Goal: Communication & Community: Answer question/provide support

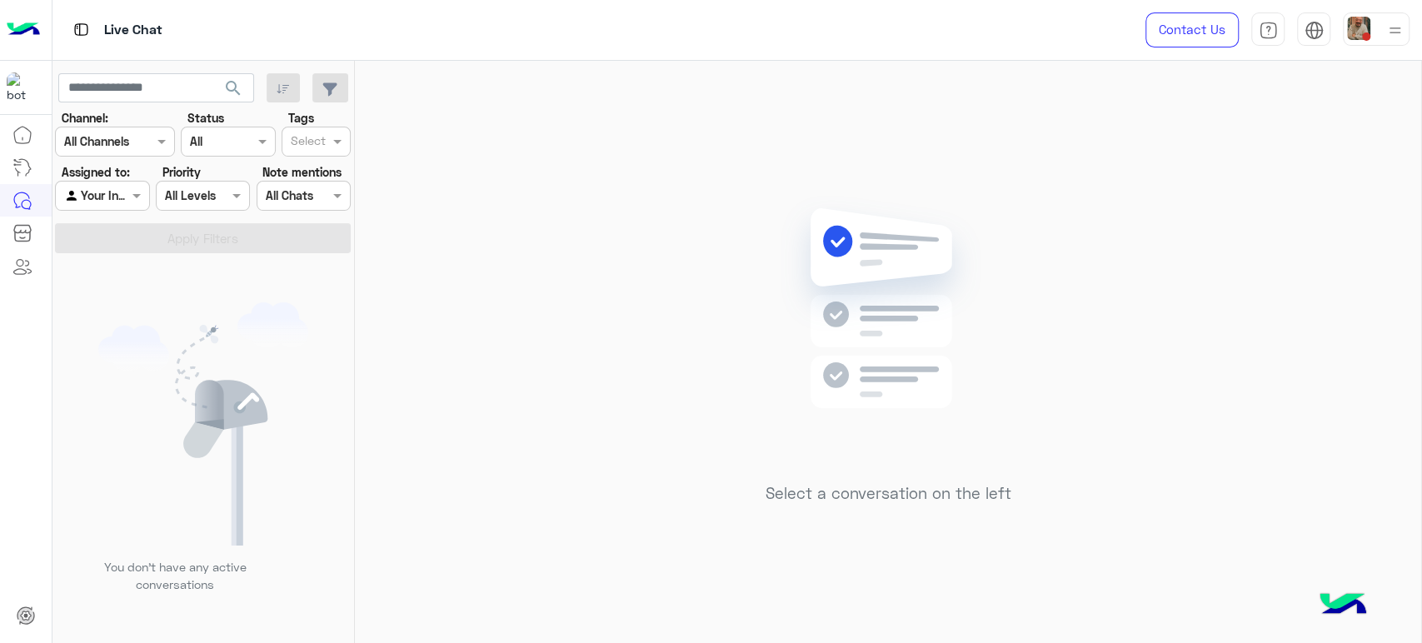
click at [115, 192] on div at bounding box center [102, 195] width 92 height 19
click at [100, 232] on b "Unassigned" at bounding box center [111, 229] width 63 height 14
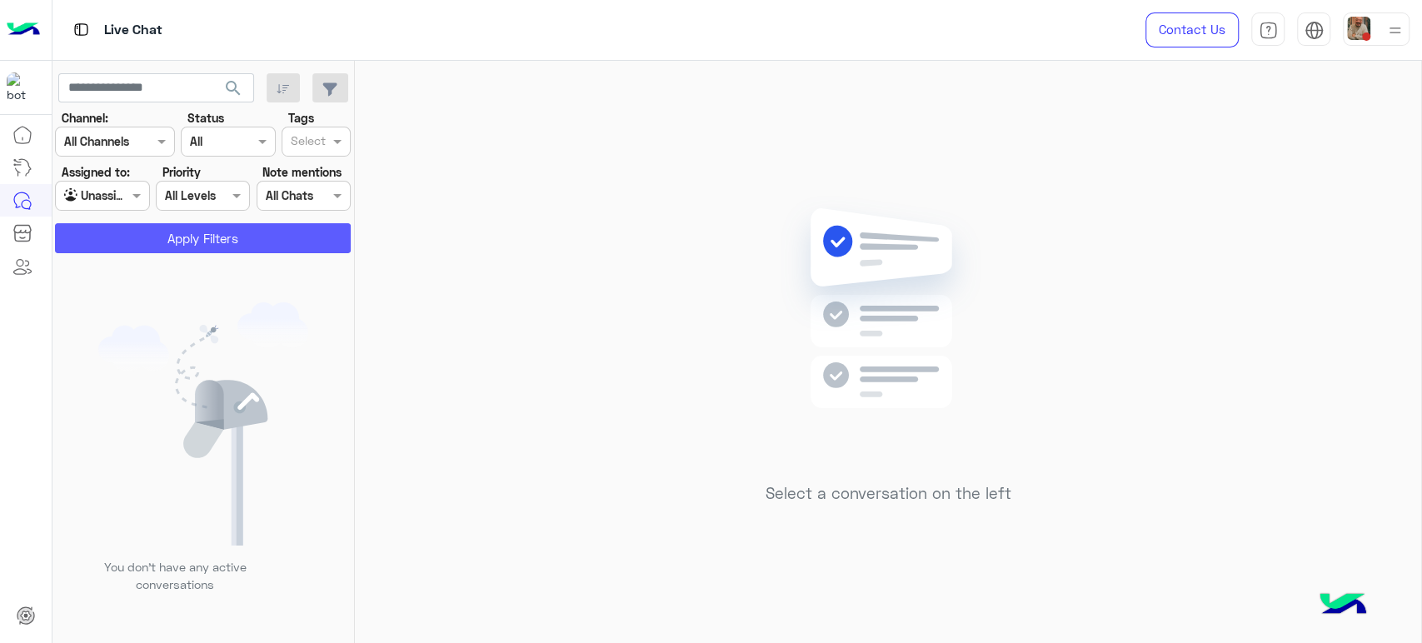
click at [128, 238] on button "Apply Filters" at bounding box center [203, 238] width 296 height 30
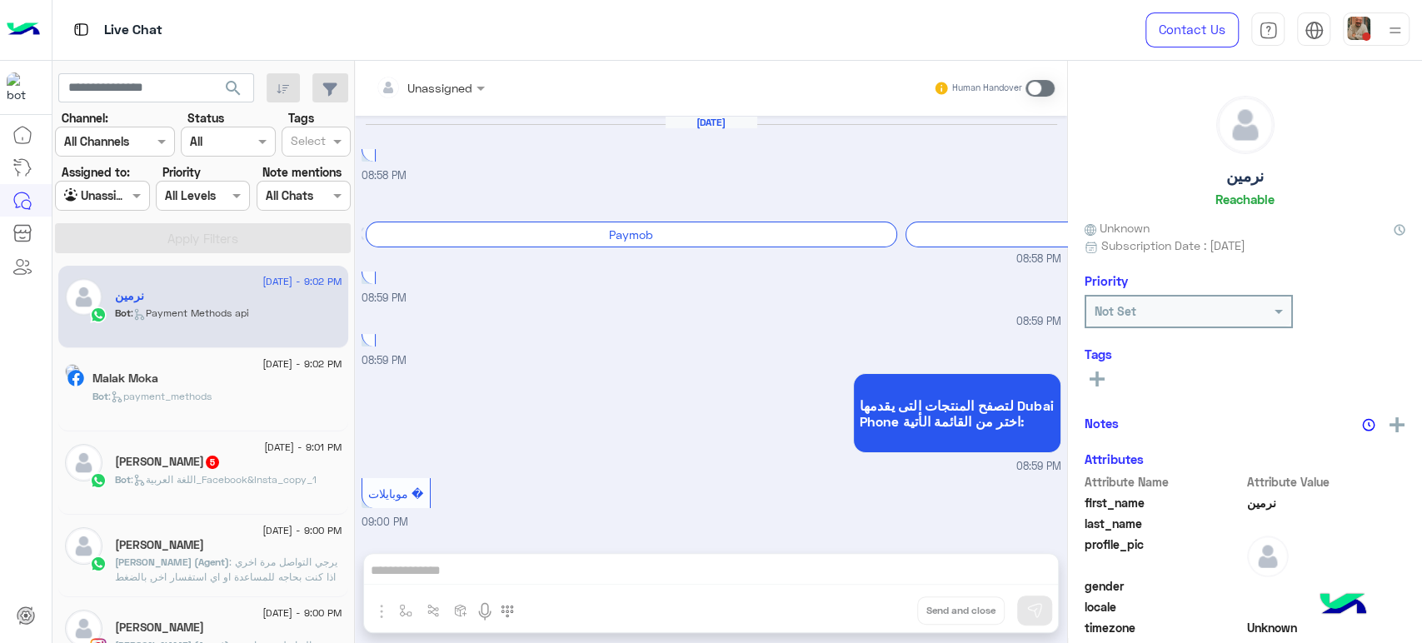
scroll to position [1188, 0]
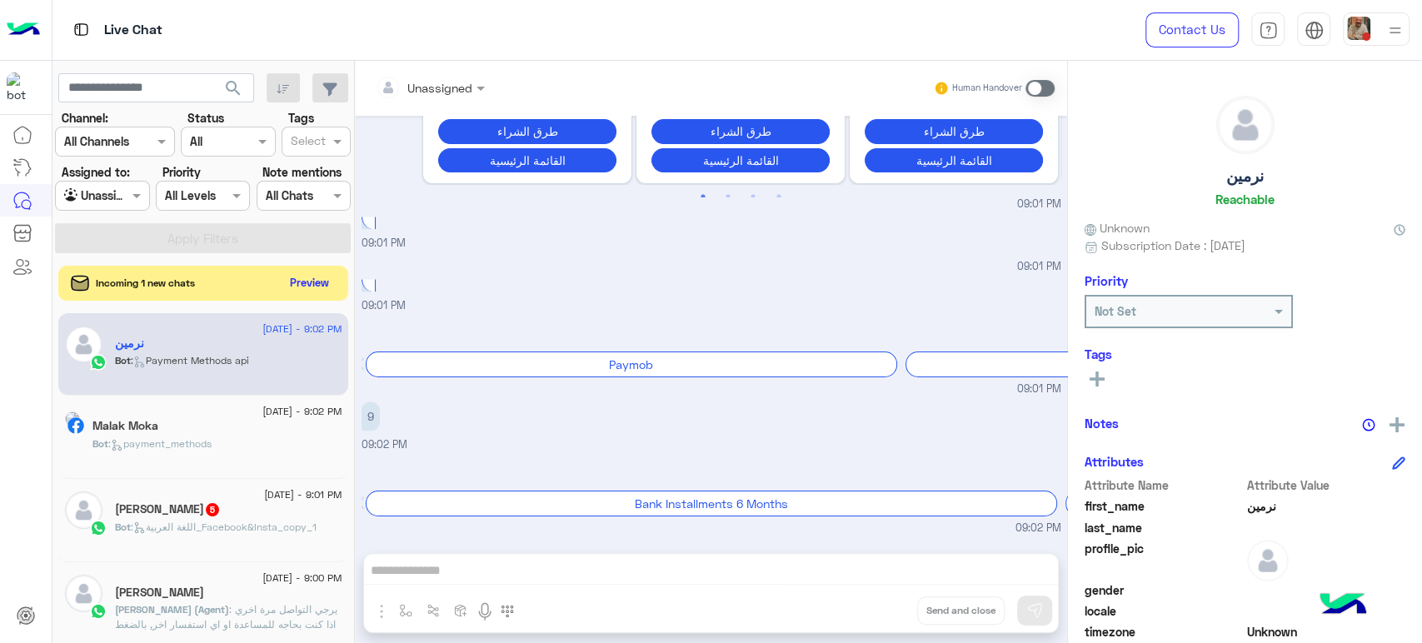
click at [300, 284] on button "Preview" at bounding box center [310, 283] width 52 height 22
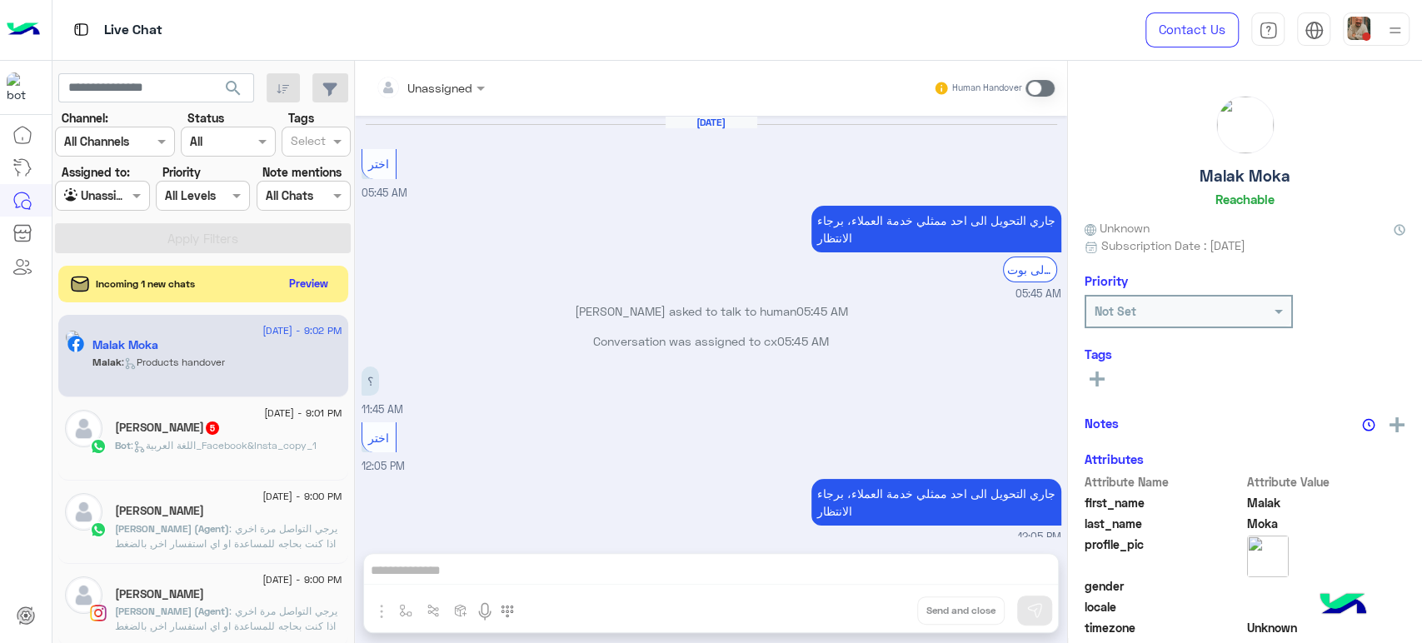
scroll to position [1384, 0]
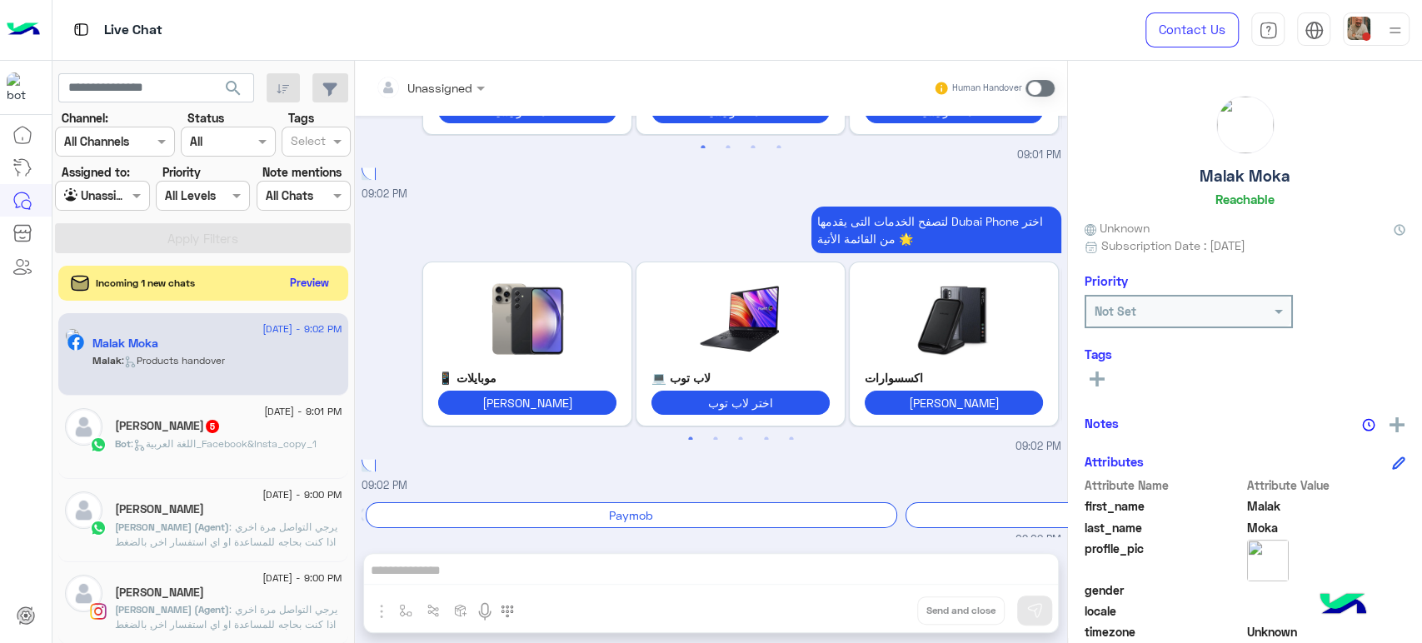
click at [300, 284] on button "Preview" at bounding box center [310, 283] width 52 height 22
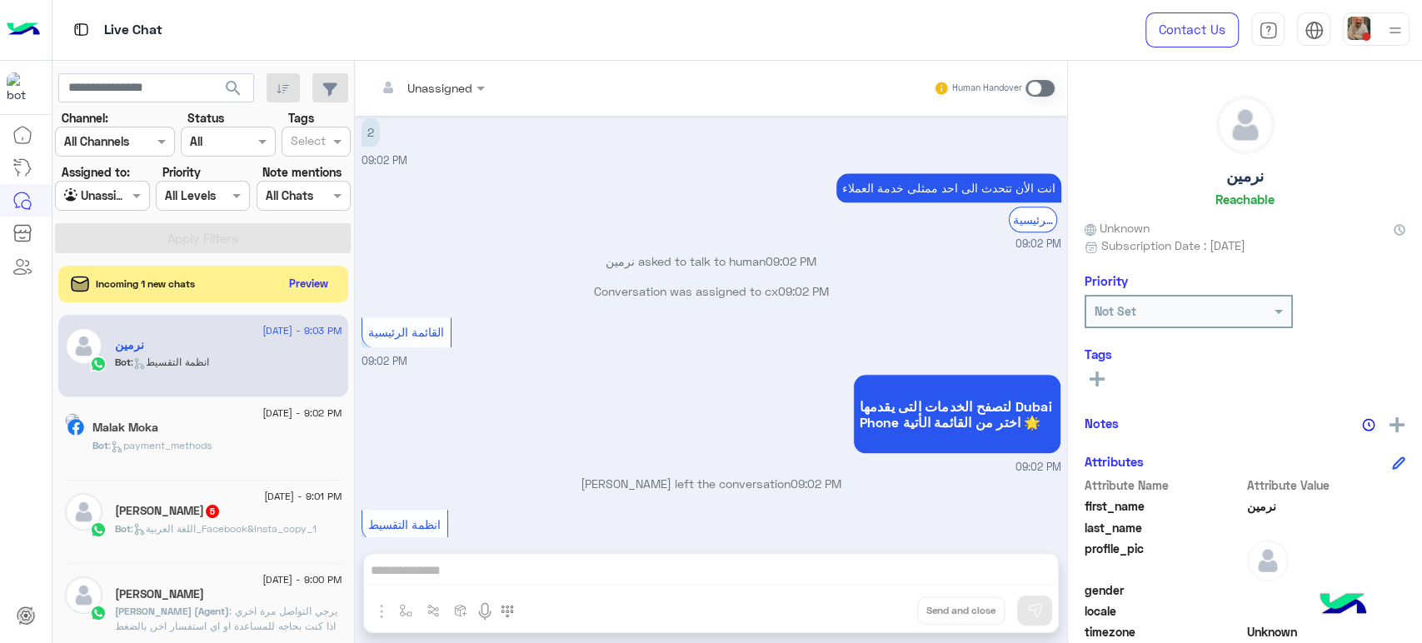
scroll to position [1520, 0]
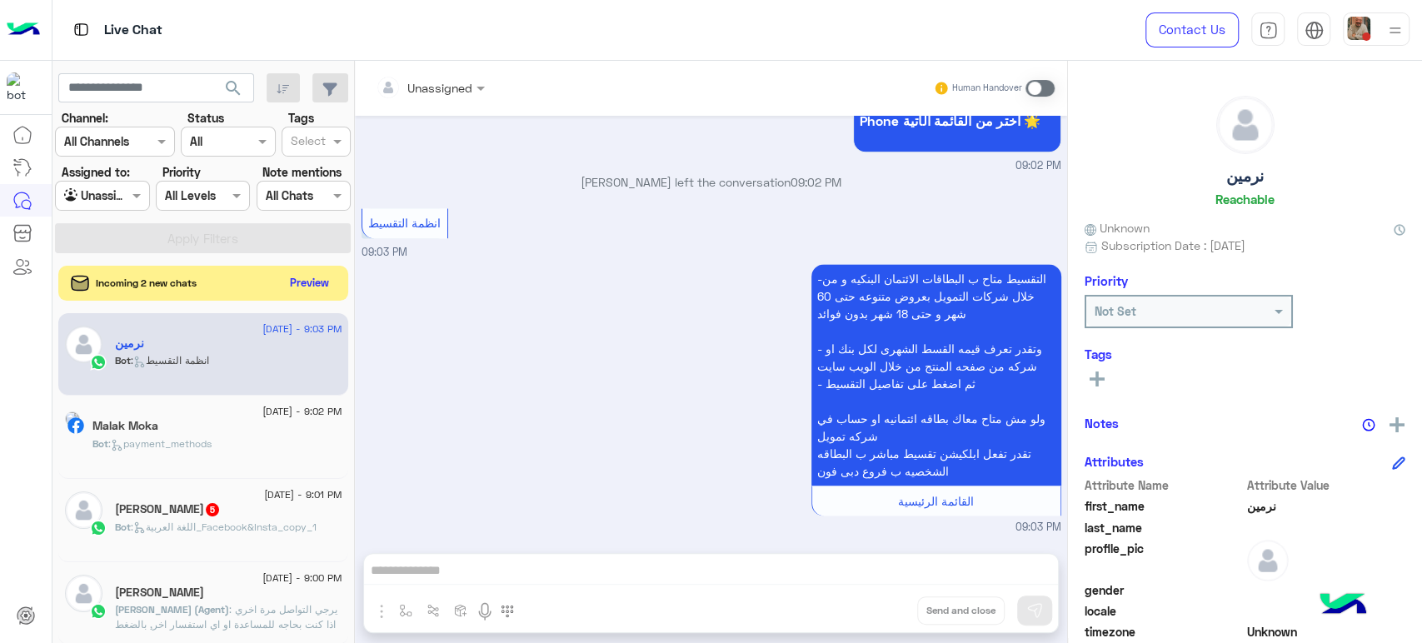
click at [312, 283] on button "Preview" at bounding box center [310, 283] width 52 height 22
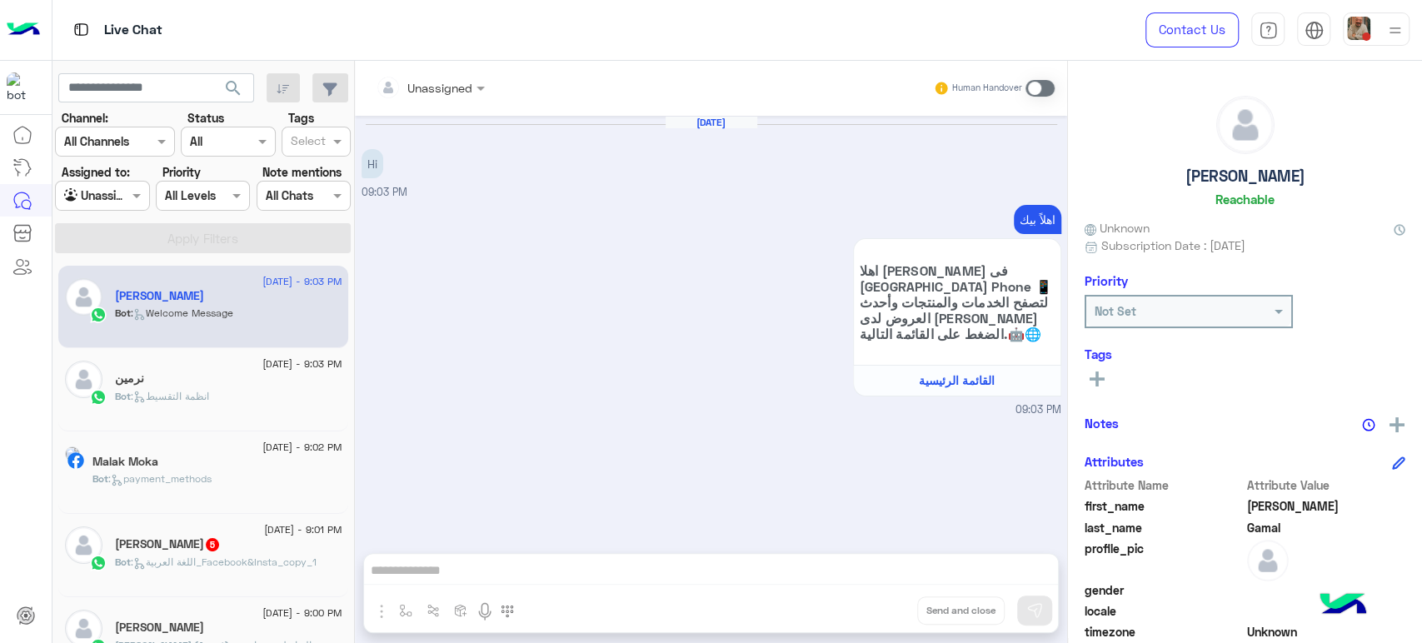
click at [172, 393] on span ": انظمة التقسيط" at bounding box center [170, 396] width 78 height 12
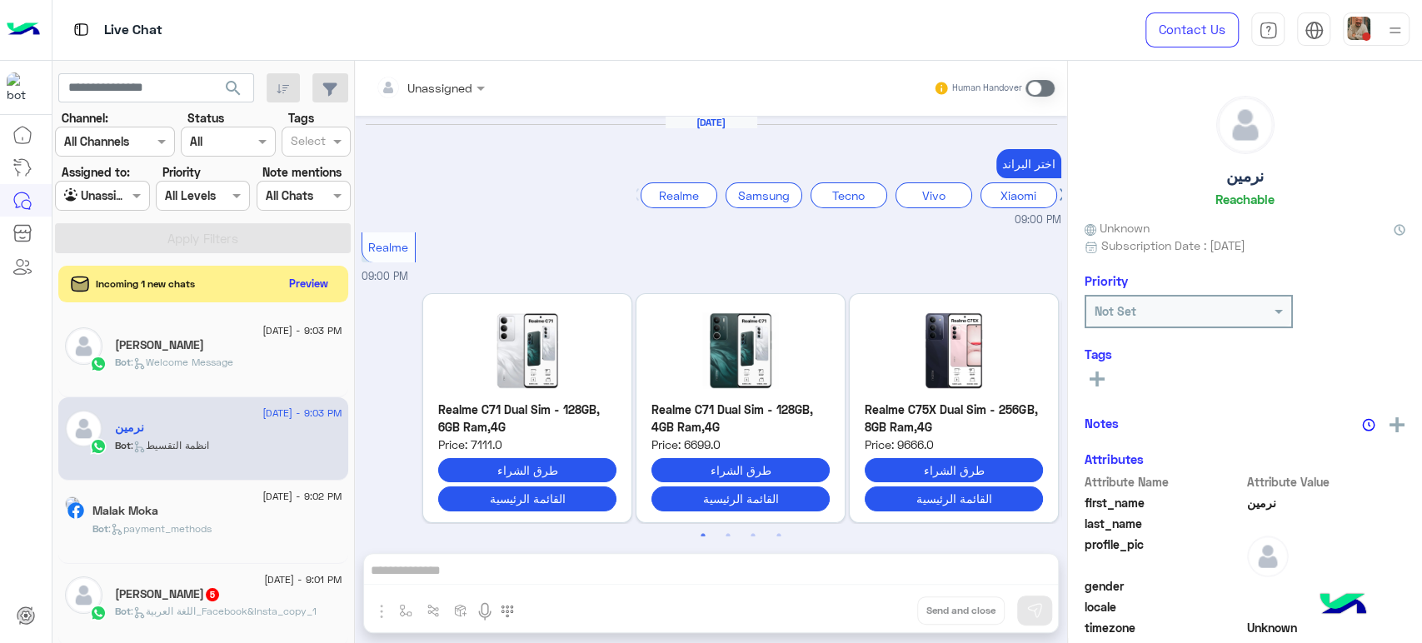
scroll to position [1394, 0]
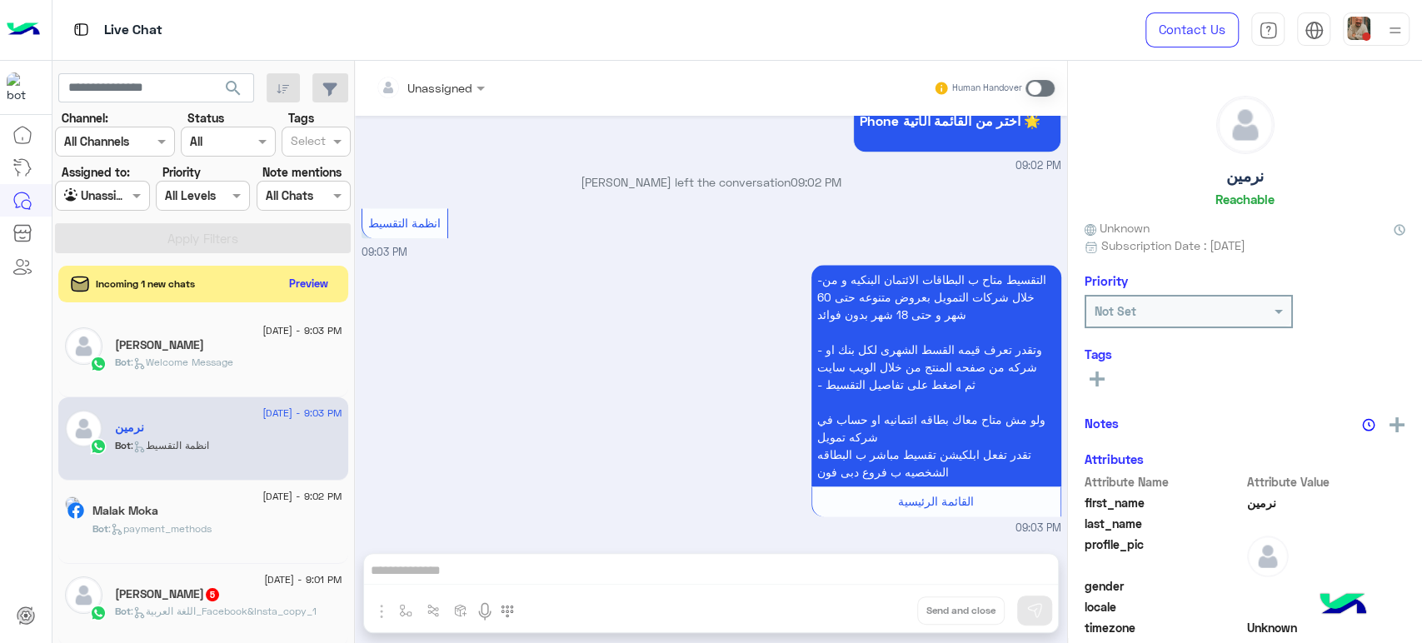
click at [206, 356] on span ": Welcome Message" at bounding box center [182, 362] width 102 height 12
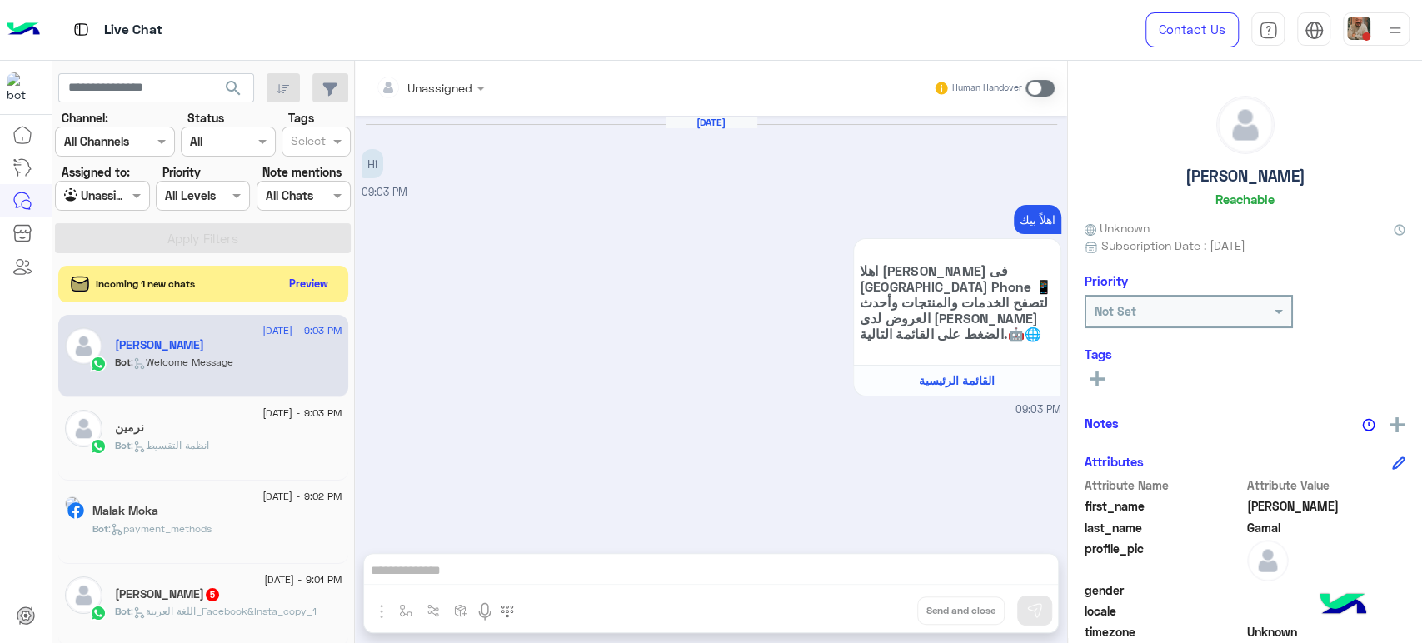
scroll to position [36, 0]
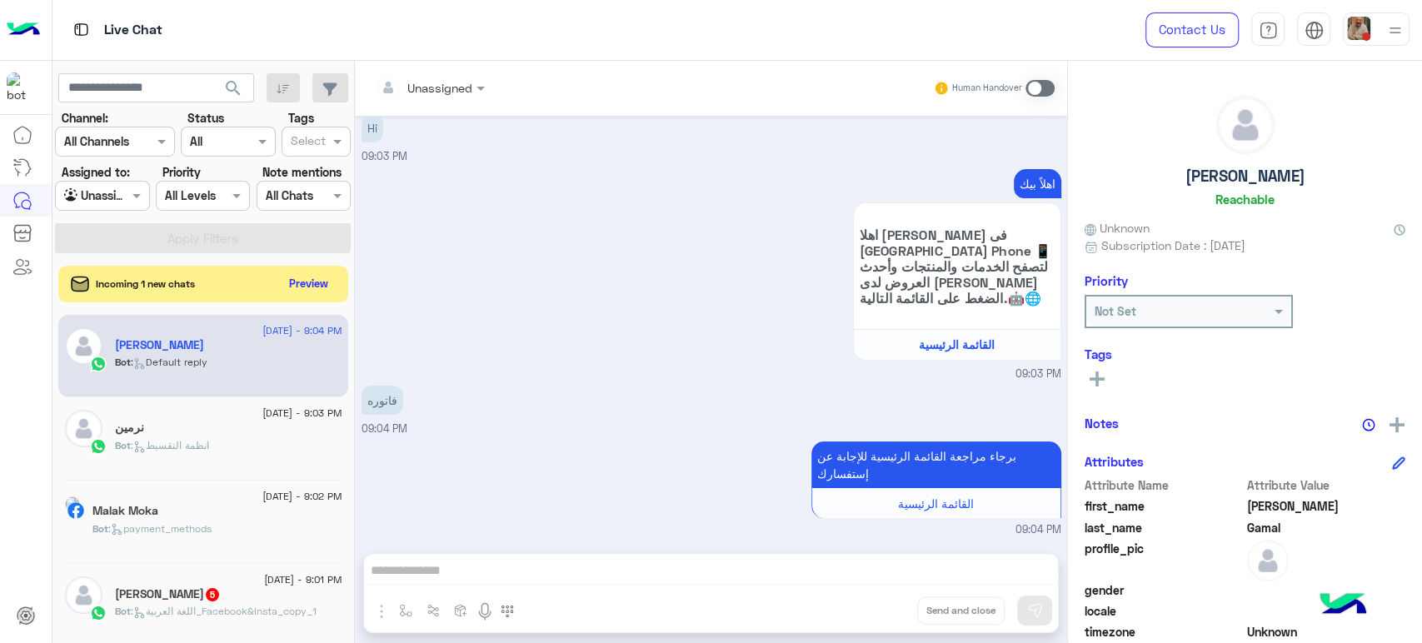
click at [454, 85] on div at bounding box center [430, 86] width 126 height 19
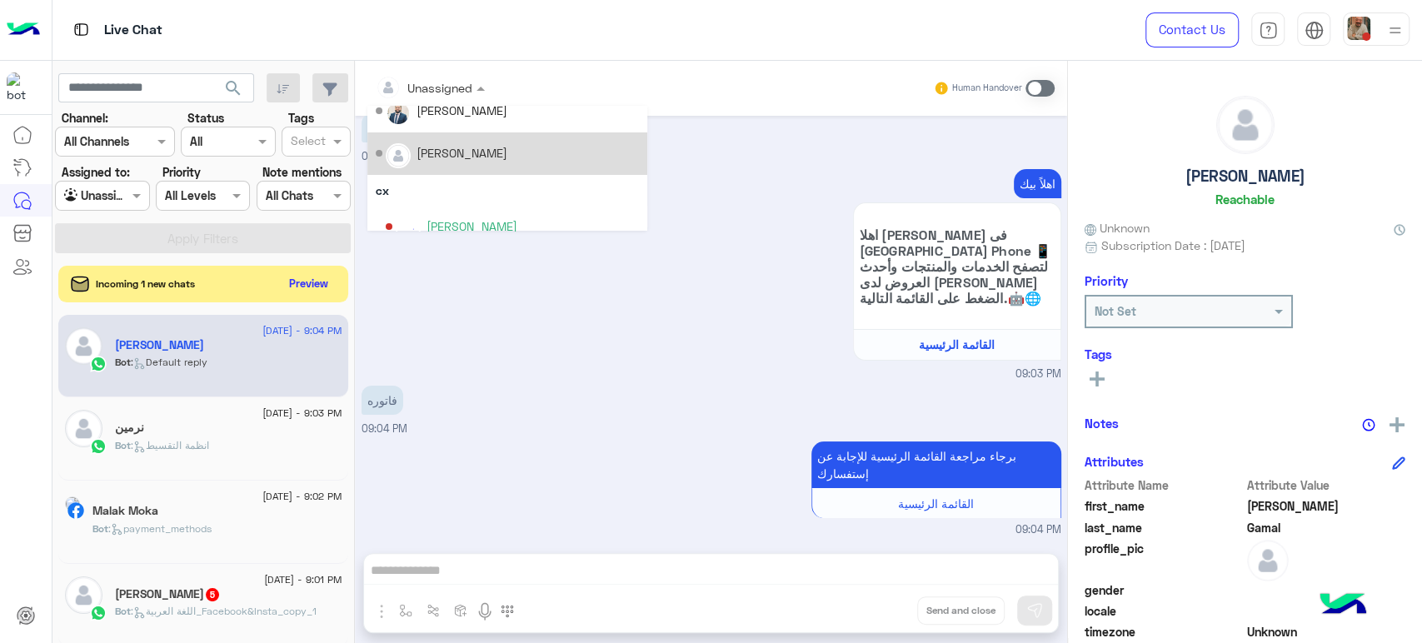
scroll to position [92, 0]
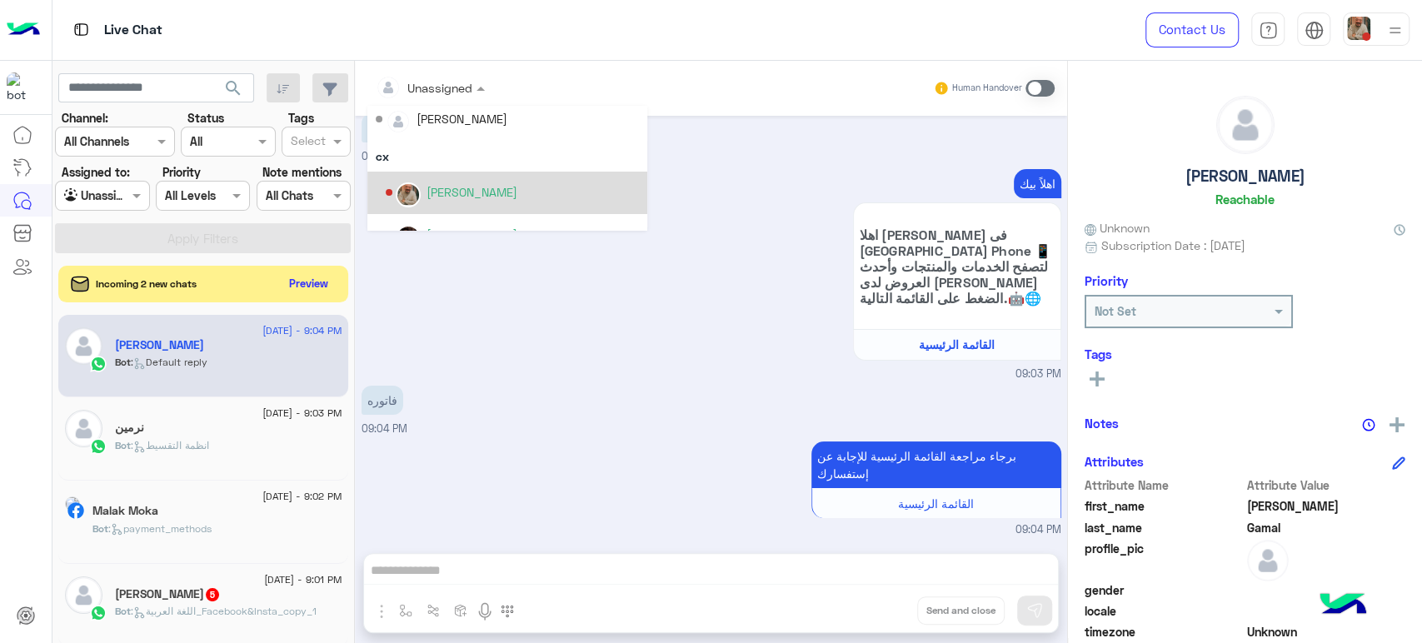
click at [467, 187] on div "[PERSON_NAME]" at bounding box center [472, 191] width 91 height 17
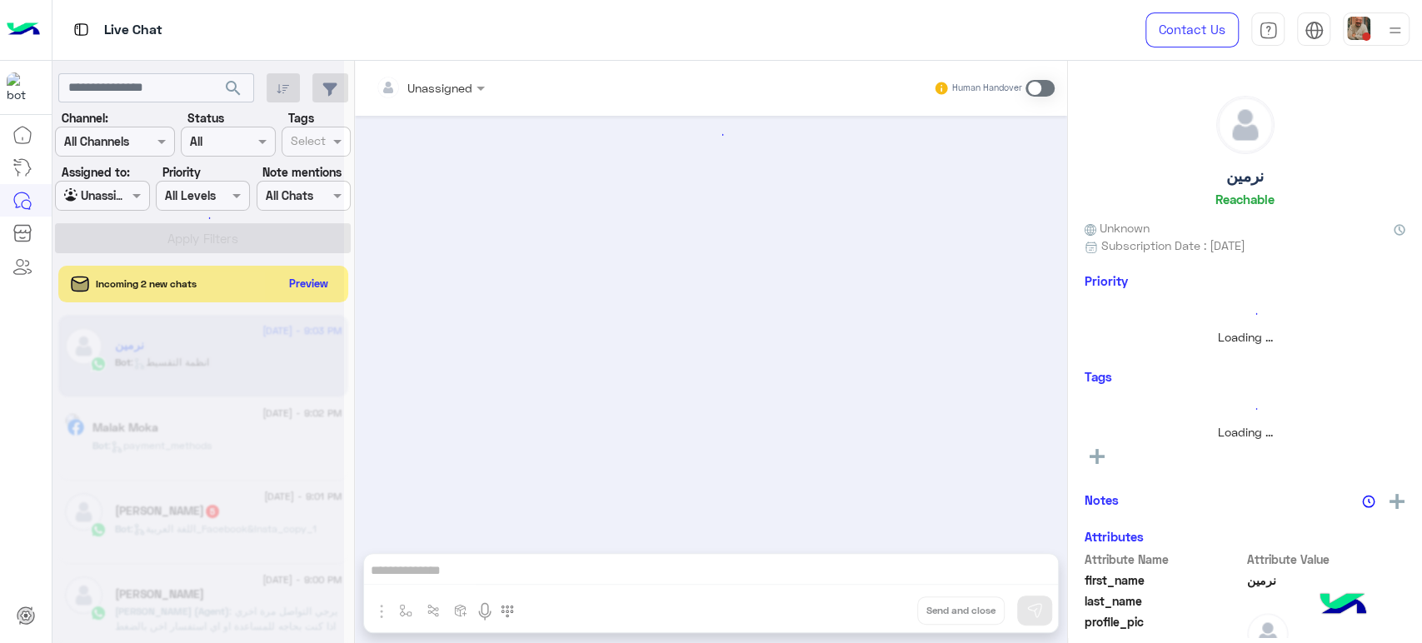
click at [109, 192] on div at bounding box center [198, 328] width 292 height 643
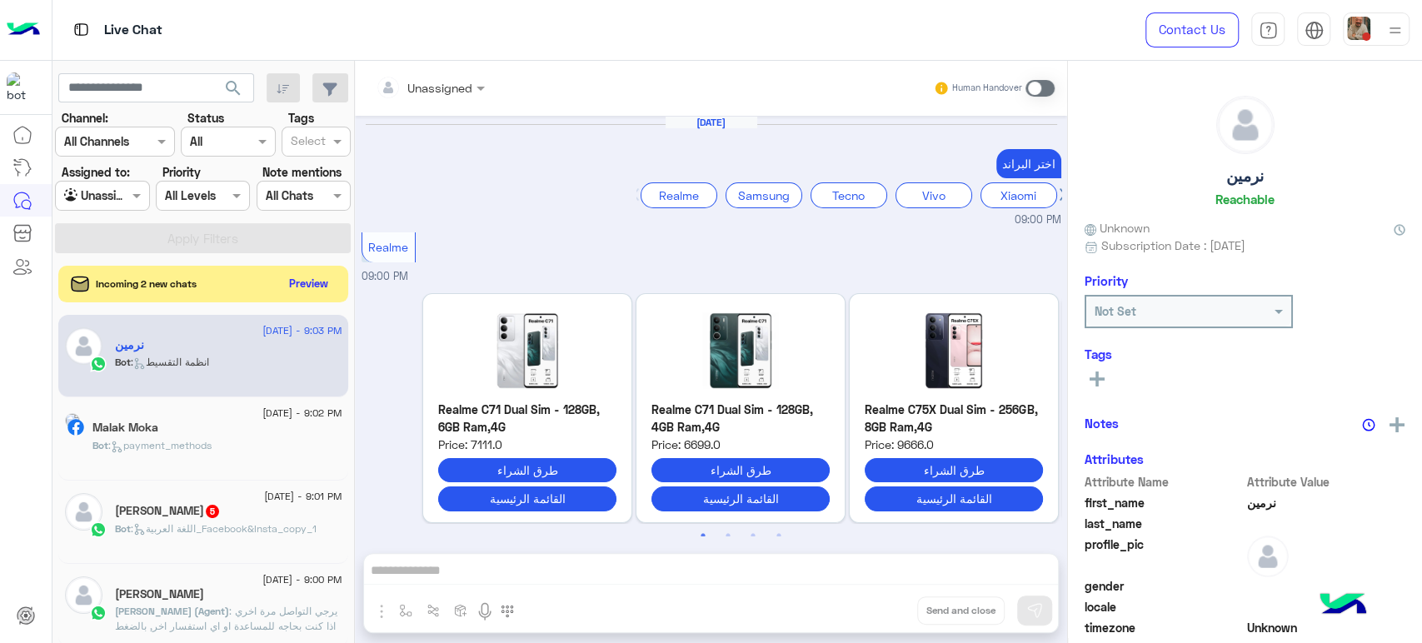
scroll to position [1394, 0]
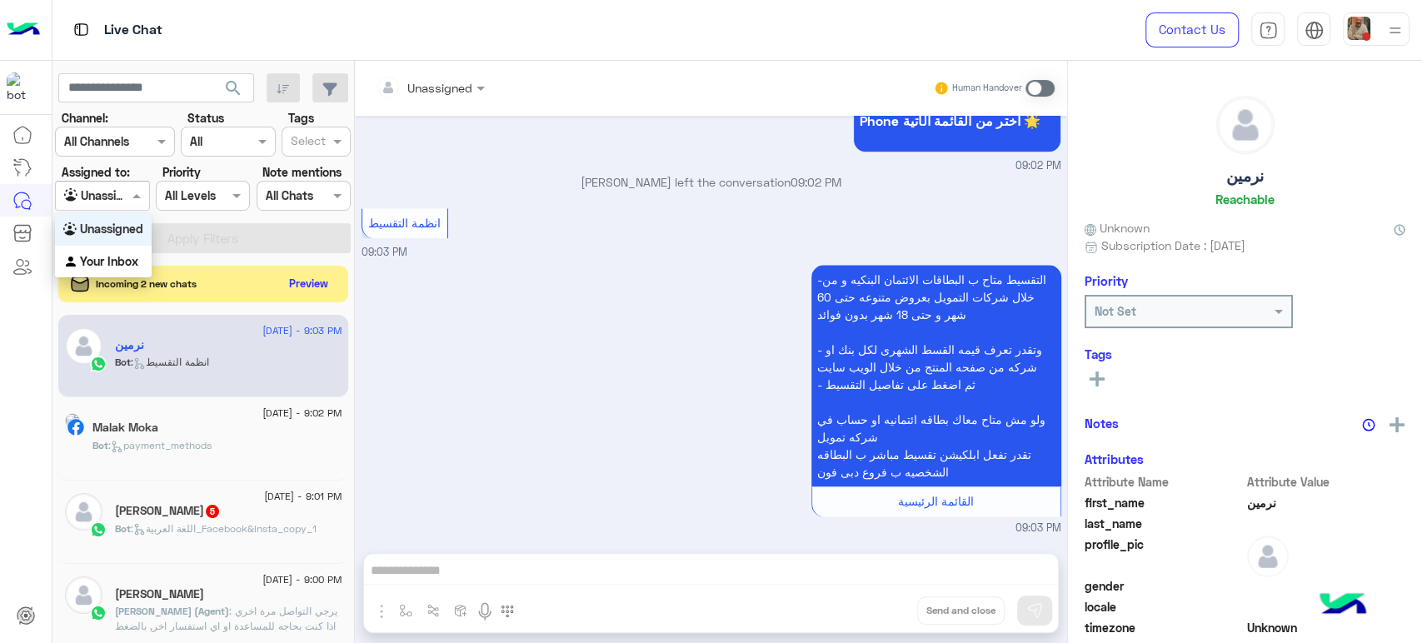
click at [109, 192] on div at bounding box center [102, 195] width 92 height 19
click at [112, 257] on b "Your Inbox" at bounding box center [109, 261] width 58 height 14
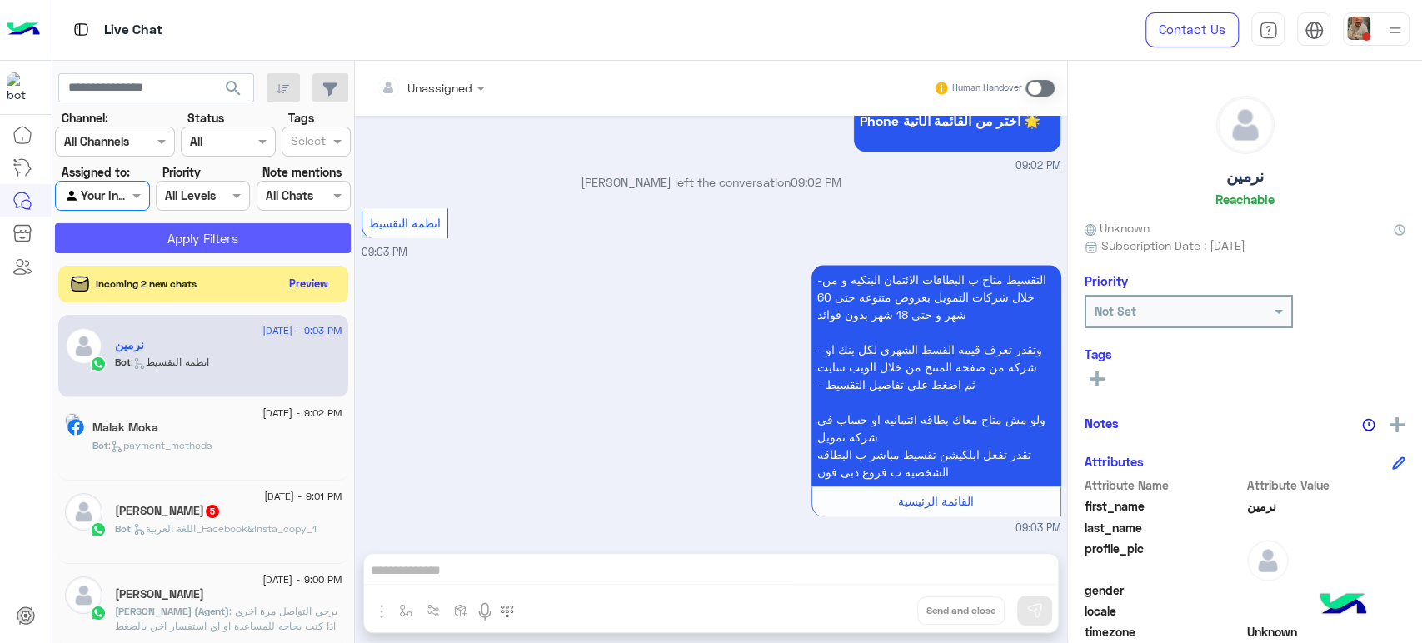
click at [141, 240] on button "Apply Filters" at bounding box center [203, 238] width 296 height 30
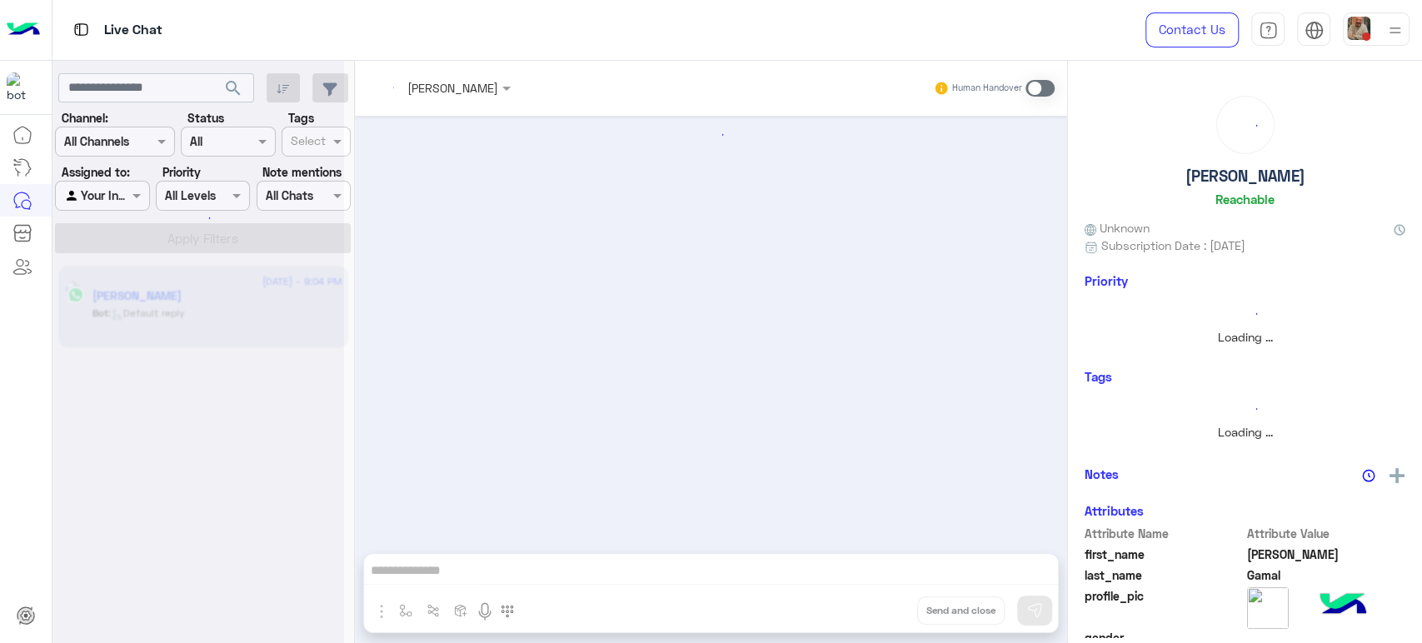
scroll to position [67, 0]
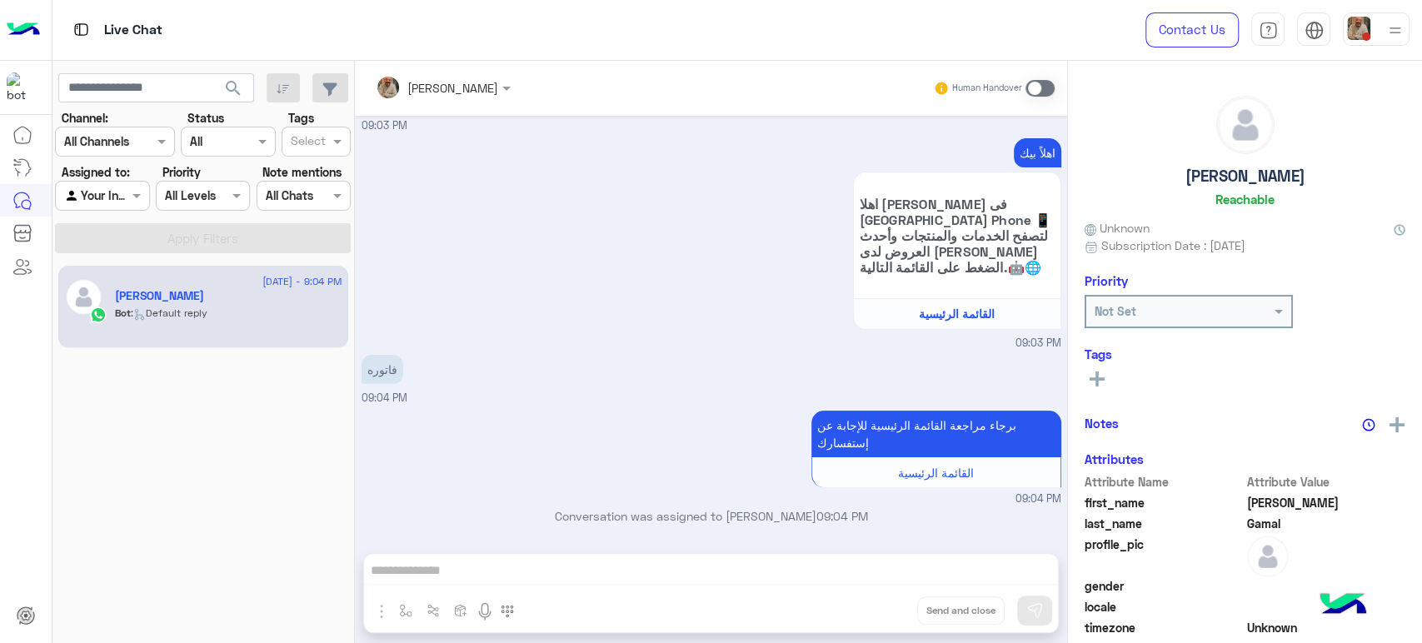
click at [1042, 86] on span at bounding box center [1040, 88] width 29 height 17
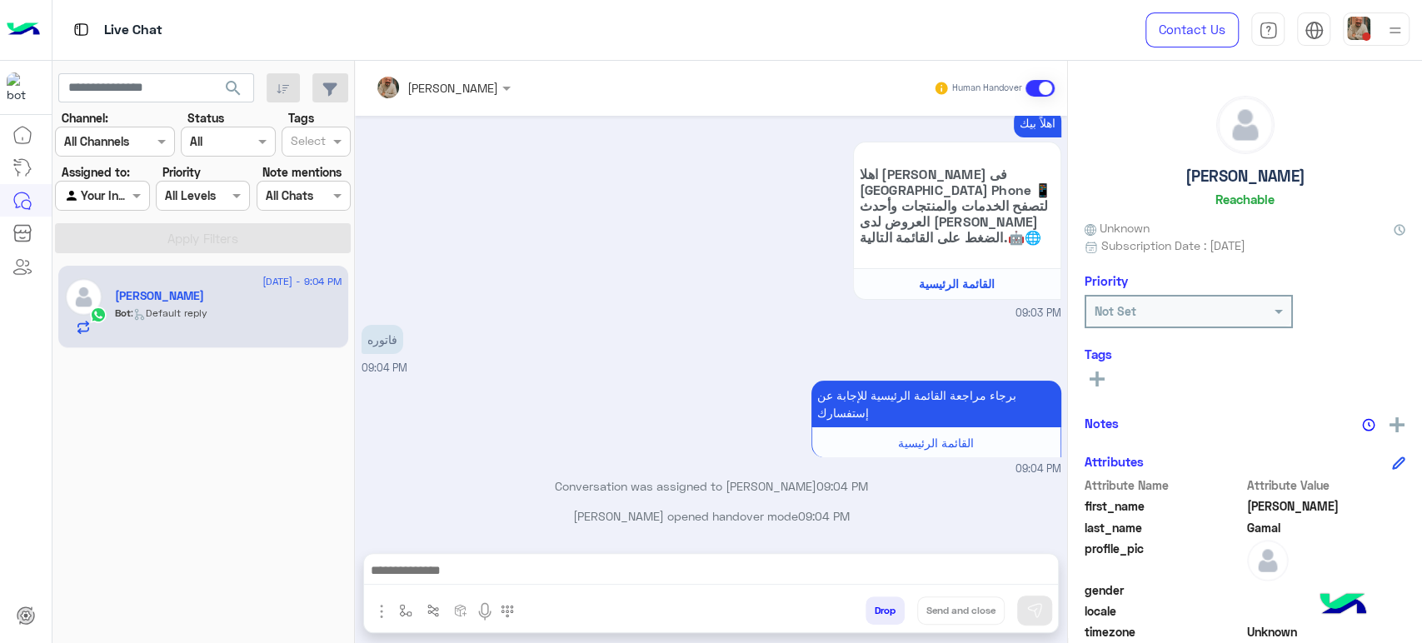
click at [377, 608] on img "button" at bounding box center [382, 612] width 20 height 20
click at [407, 540] on span "Attachements" at bounding box center [439, 541] width 83 height 19
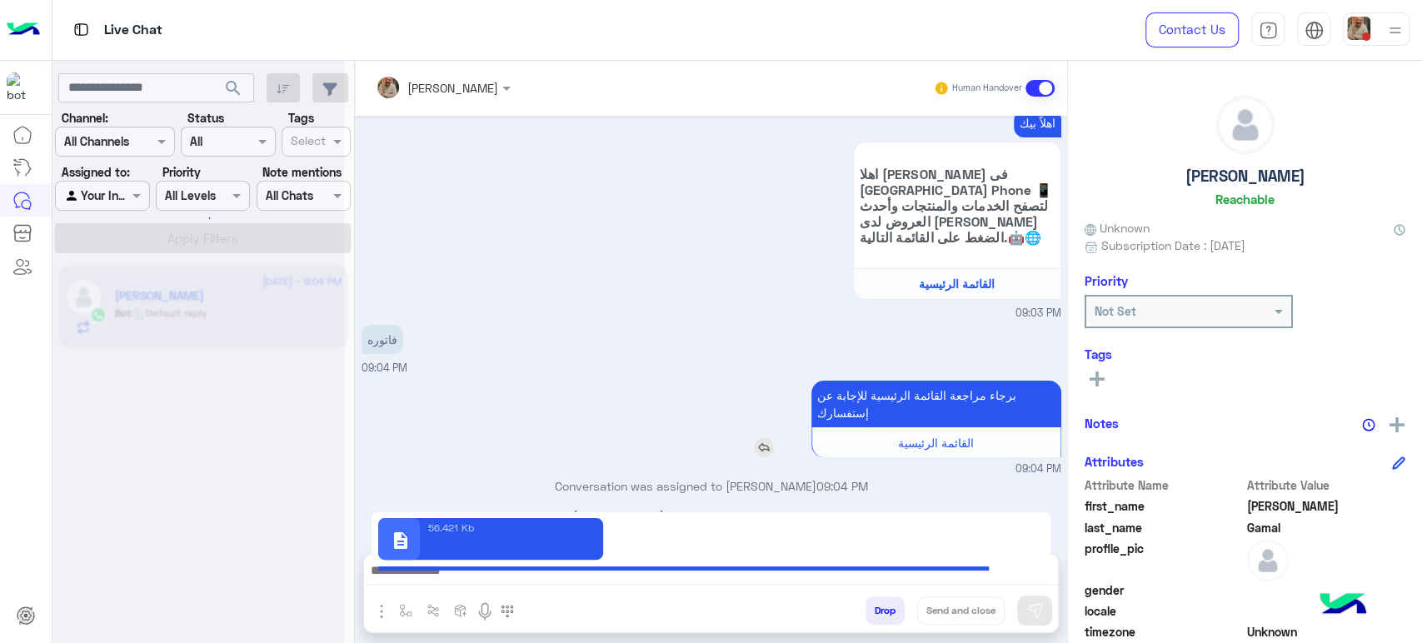
type textarea "**********"
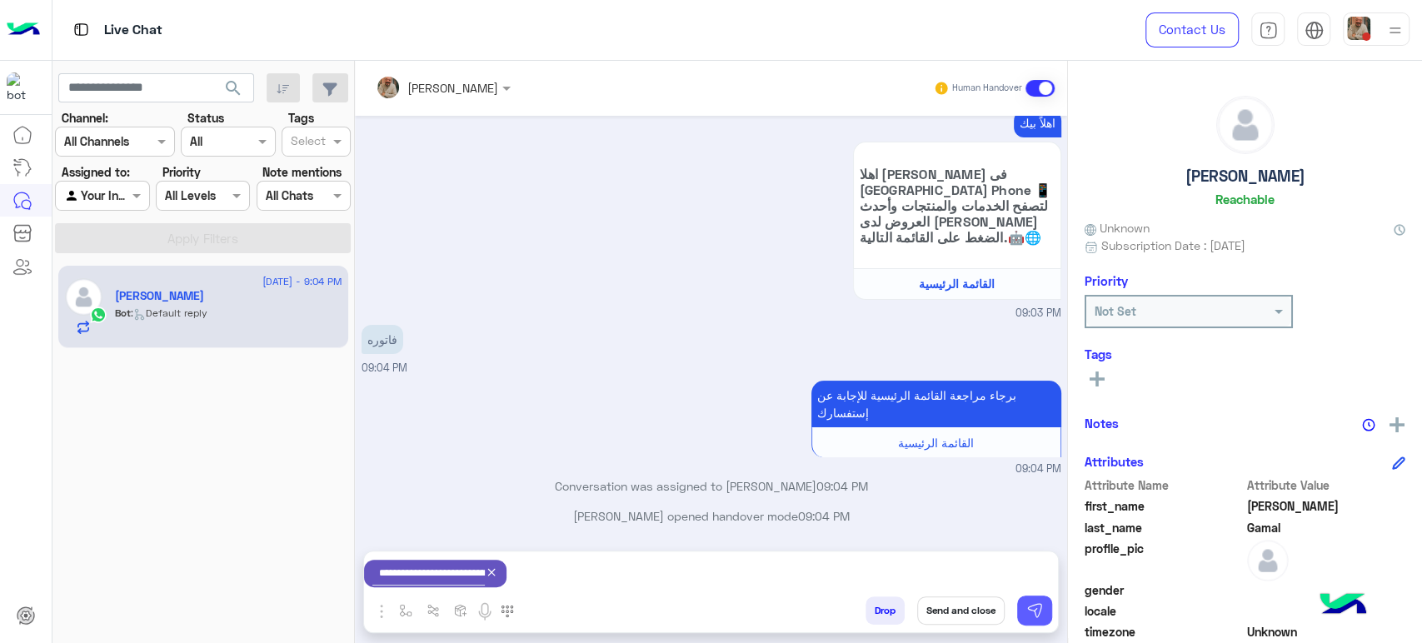
click at [1039, 611] on img at bounding box center [1034, 610] width 17 height 17
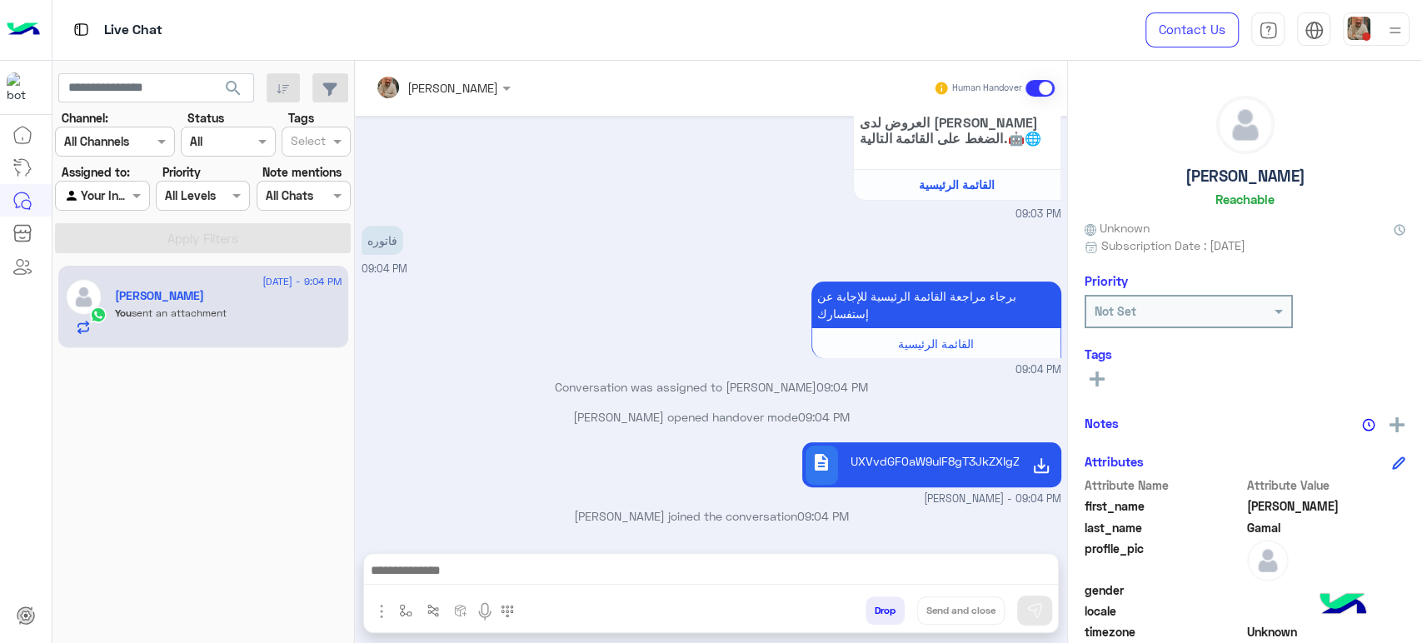
click at [1111, 172] on div "[PERSON_NAME]" at bounding box center [1245, 154] width 321 height 117
click at [1158, 158] on div "[PERSON_NAME]" at bounding box center [1245, 154] width 321 height 117
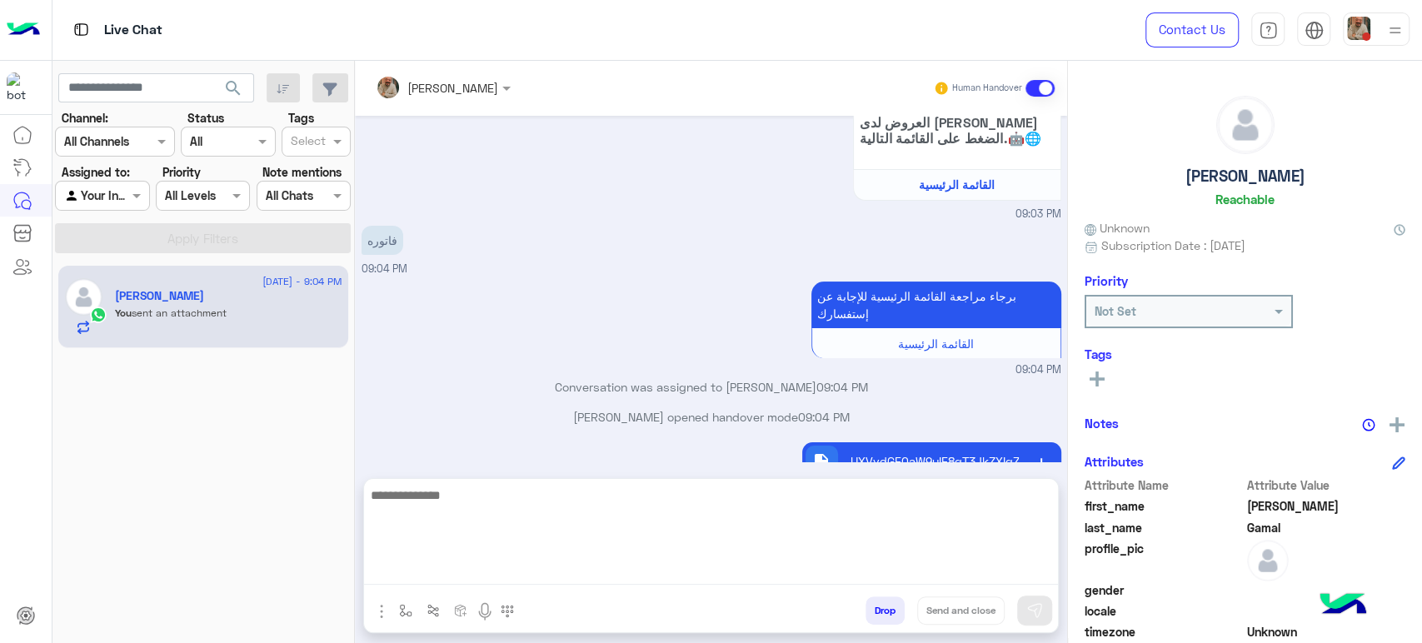
click at [803, 585] on textarea at bounding box center [711, 535] width 694 height 100
click at [925, 555] on textarea at bounding box center [711, 535] width 694 height 100
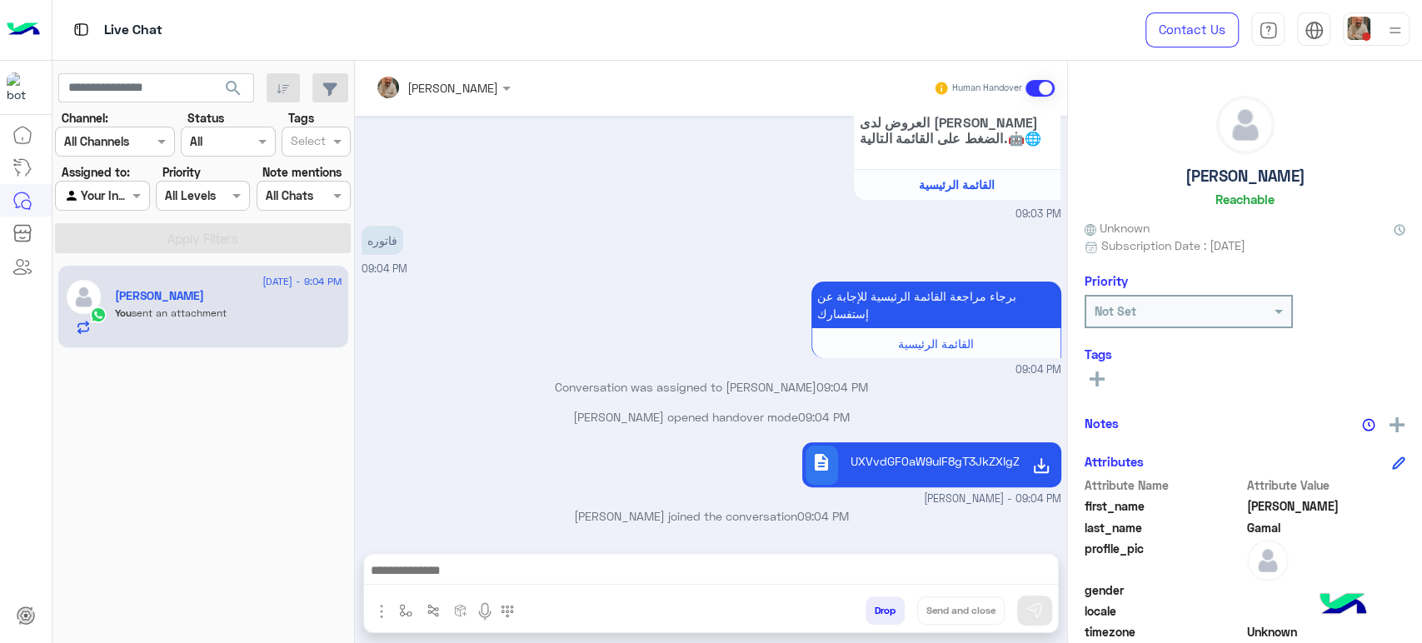
click at [883, 613] on button "Drop" at bounding box center [885, 611] width 39 height 28
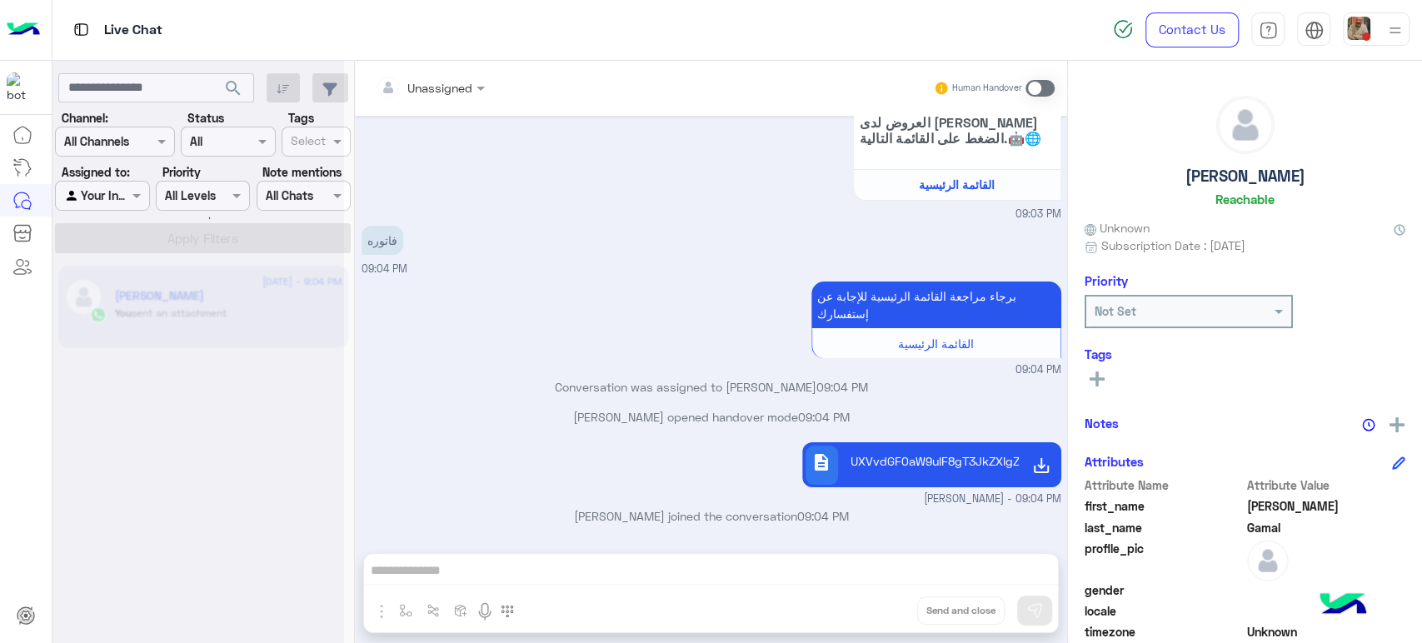
scroll to position [226, 0]
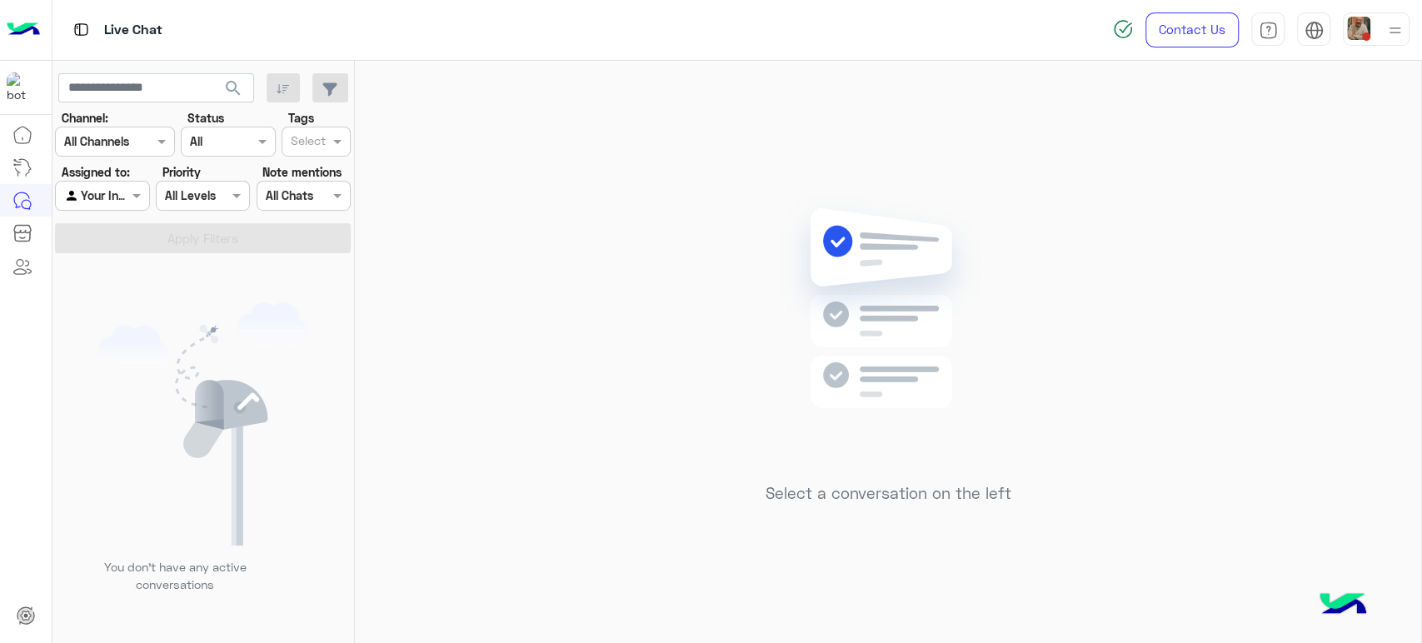
click at [799, 232] on img at bounding box center [888, 333] width 241 height 277
